Goal: Find specific page/section: Find specific page/section

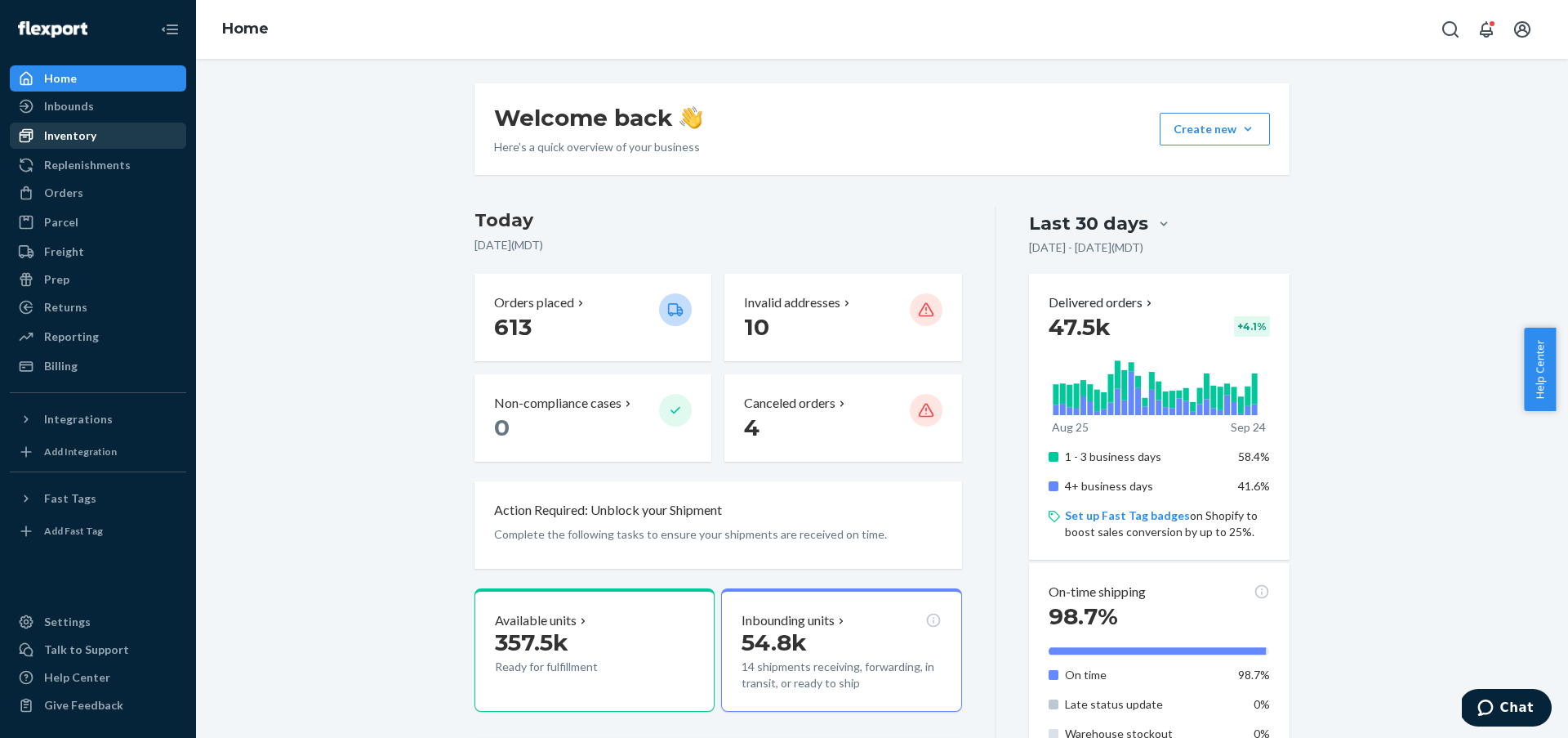
click at [104, 144] on div "Inventory" at bounding box center [98, 135] width 173 height 23
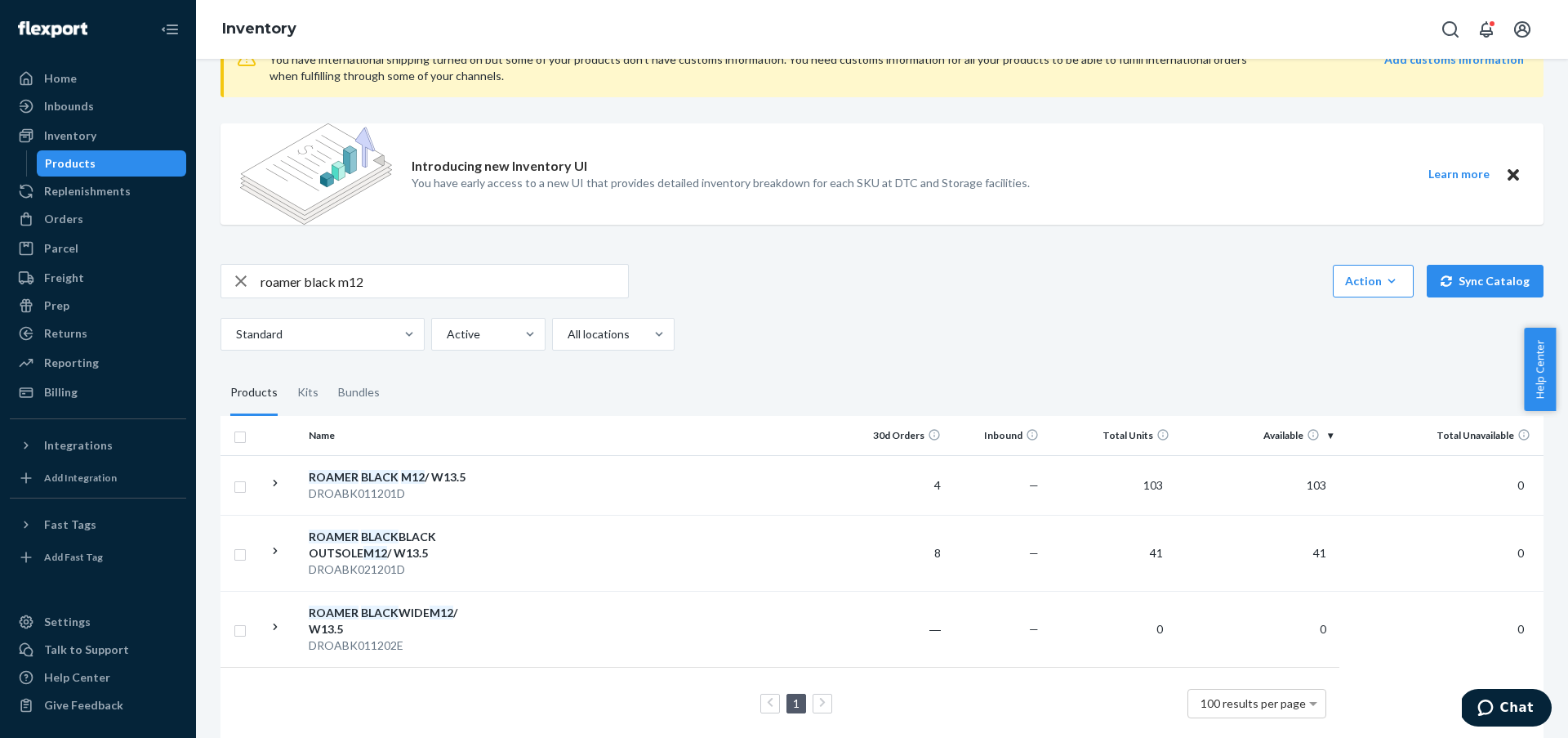
scroll to position [94, 0]
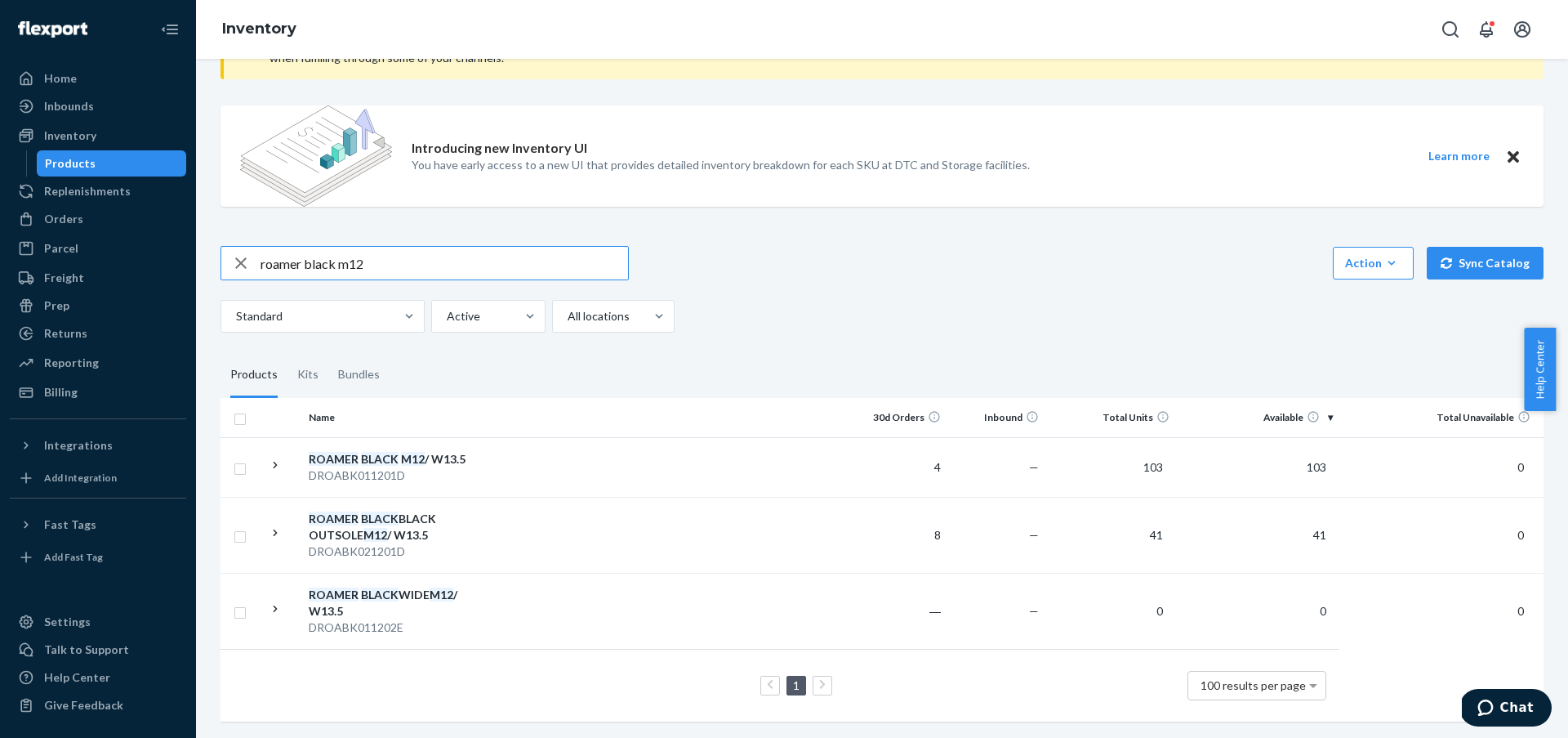
drag, startPoint x: 335, startPoint y: 254, endPoint x: 309, endPoint y: 251, distance: 26.2
click at [309, 251] on input "roamer black m12" at bounding box center [445, 263] width 368 height 33
type input "roamer sand m12"
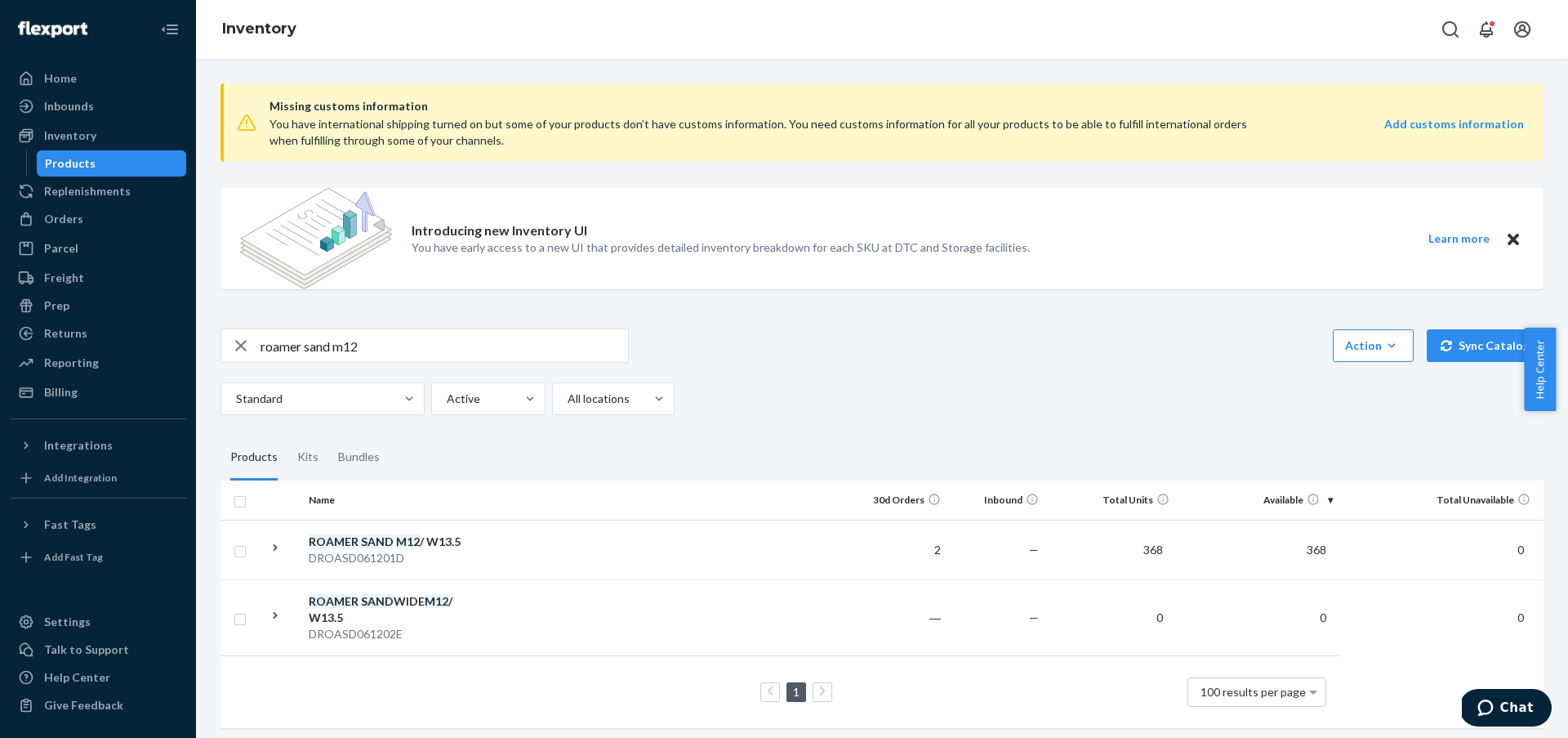
scroll to position [18, 0]
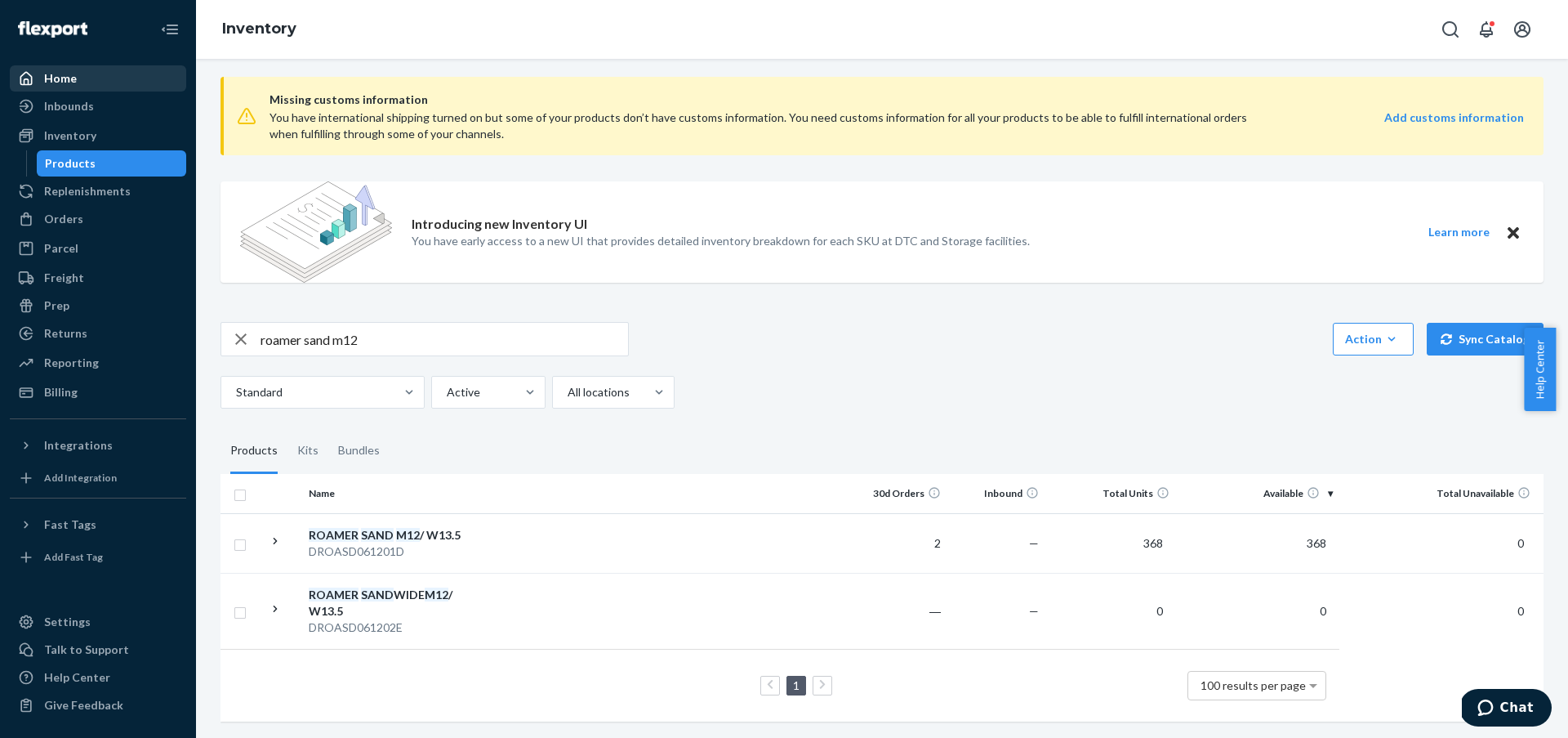
click at [121, 85] on div "Home" at bounding box center [98, 78] width 173 height 23
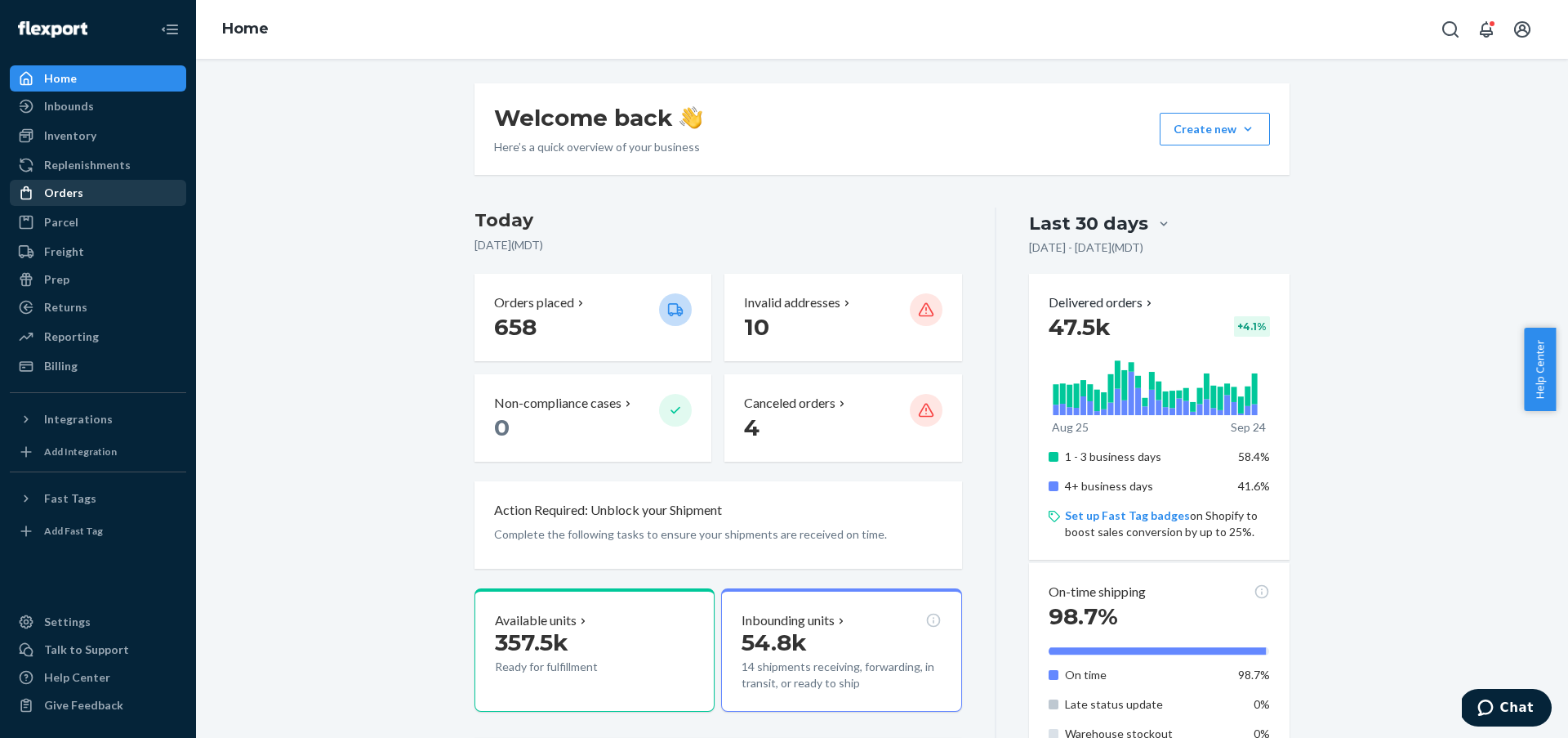
click at [122, 195] on div "Orders" at bounding box center [98, 192] width 173 height 23
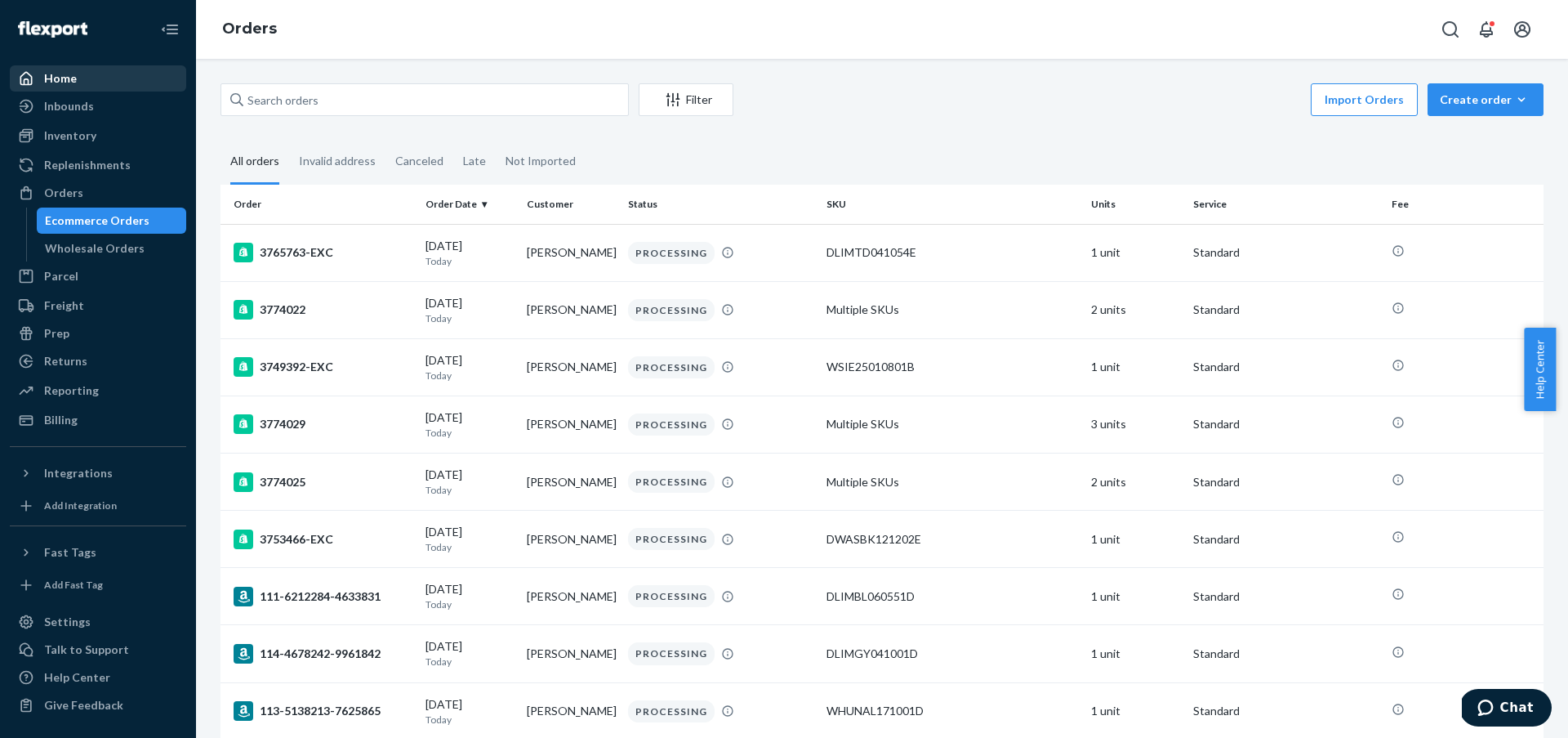
click at [134, 72] on div "Home" at bounding box center [98, 78] width 173 height 23
